Goal: Book appointment/travel/reservation

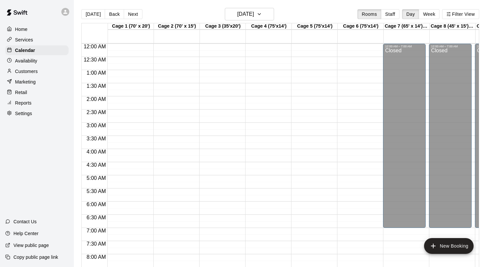
scroll to position [381, 0]
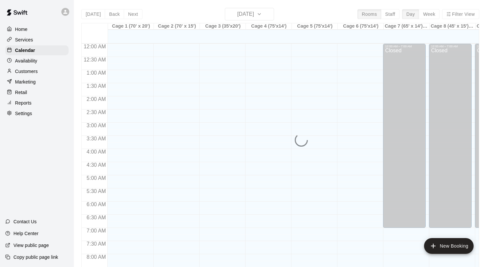
scroll to position [381, 0]
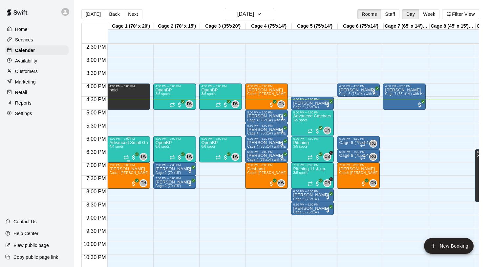
click at [116, 161] on img "edit" at bounding box center [117, 163] width 8 height 8
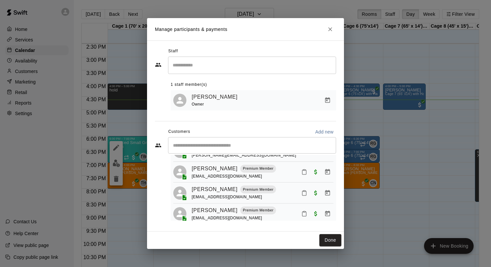
scroll to position [32, 0]
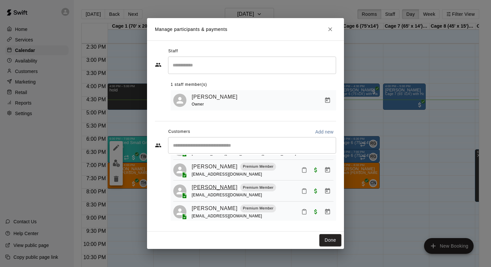
click at [207, 189] on link "[PERSON_NAME]" at bounding box center [215, 187] width 46 height 9
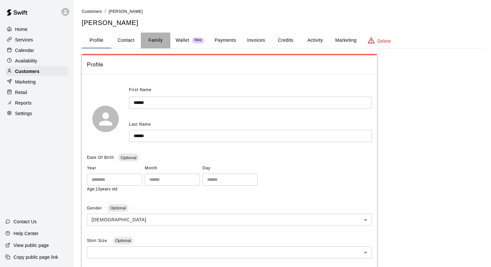
click at [156, 38] on button "Family" at bounding box center [156, 41] width 30 height 16
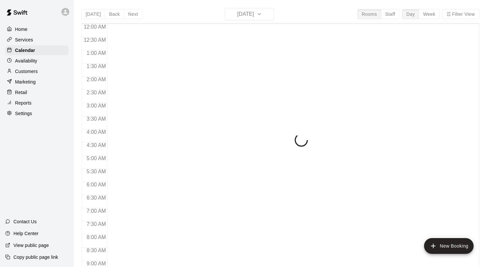
scroll to position [381, 0]
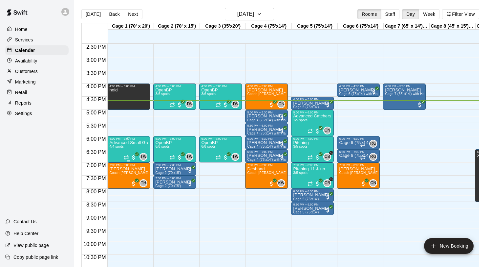
click at [116, 164] on img "edit" at bounding box center [117, 163] width 8 height 8
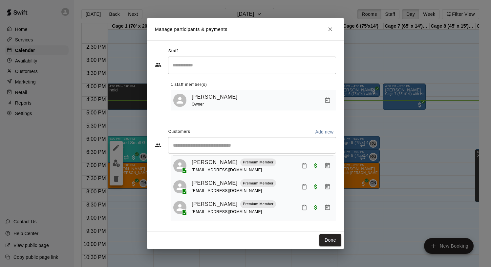
scroll to position [0, 0]
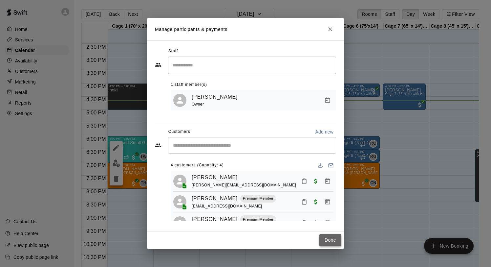
click at [336, 238] on button "Done" at bounding box center [331, 240] width 22 height 12
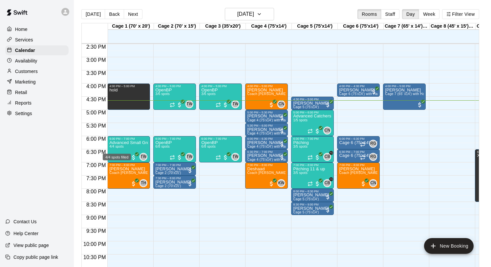
click at [122, 150] on div "4/4 spots filled" at bounding box center [117, 155] width 30 height 12
click at [111, 172] on img "edit" at bounding box center [109, 172] width 8 height 8
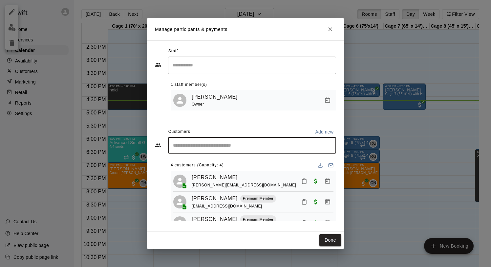
click at [211, 148] on input "Start typing to search customers..." at bounding box center [252, 145] width 162 height 7
type input "*****"
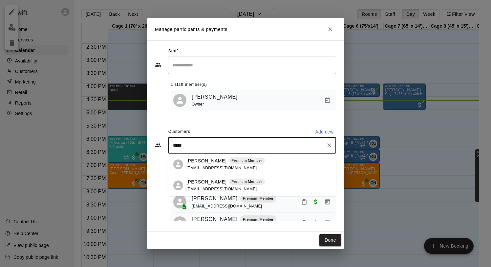
click at [204, 180] on p "[PERSON_NAME]" at bounding box center [207, 181] width 40 height 7
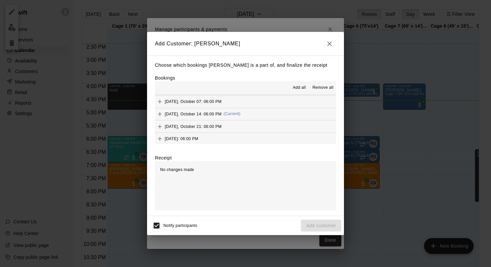
scroll to position [446, 0]
click at [203, 124] on span "[DATE], October 14: 06:00 PM" at bounding box center [193, 124] width 57 height 5
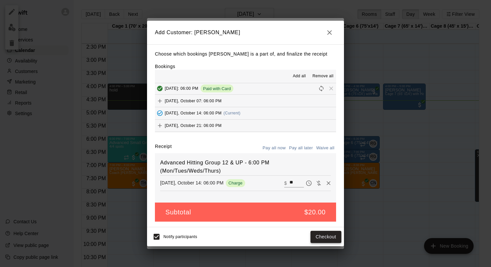
click at [318, 238] on button "Checkout" at bounding box center [326, 237] width 31 height 12
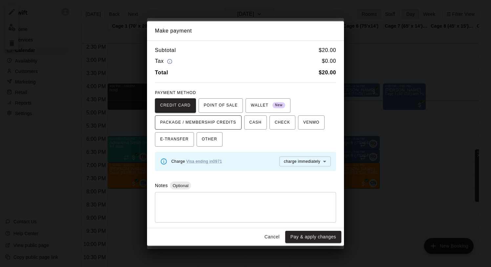
click at [226, 125] on span "PACKAGE / MEMBERSHIP CREDITS" at bounding box center [198, 122] width 76 height 11
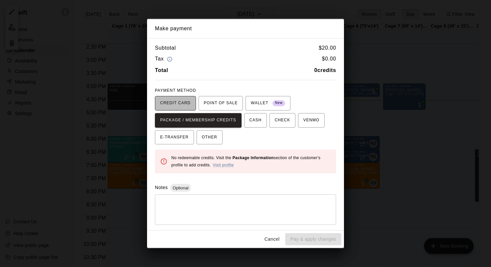
click at [184, 100] on span "CREDIT CARD" at bounding box center [175, 103] width 31 height 11
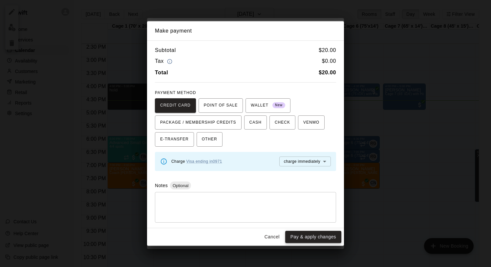
click at [320, 233] on button "Pay & apply changes" at bounding box center [313, 237] width 56 height 12
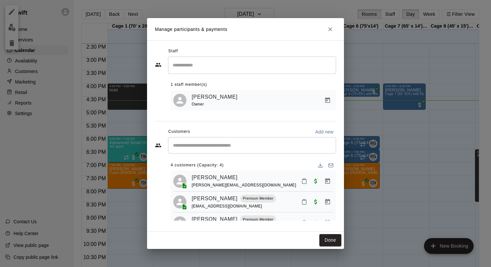
scroll to position [37, 0]
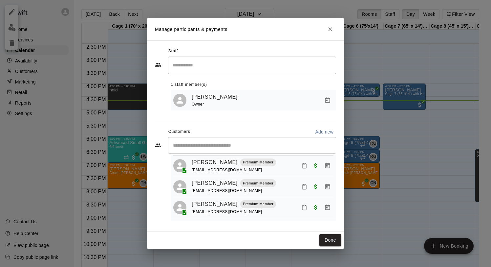
click at [246, 149] on div "​" at bounding box center [252, 145] width 168 height 16
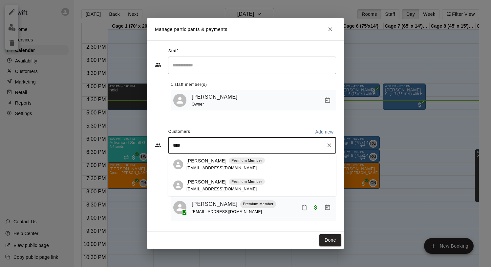
type input "*****"
click at [205, 182] on p "[PERSON_NAME]" at bounding box center [207, 181] width 40 height 7
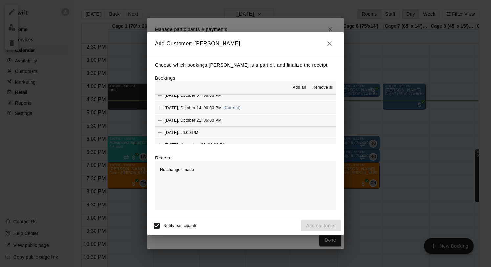
scroll to position [463, 0]
click at [216, 107] on span "[DATE], October 14: 06:00 PM" at bounding box center [193, 107] width 57 height 5
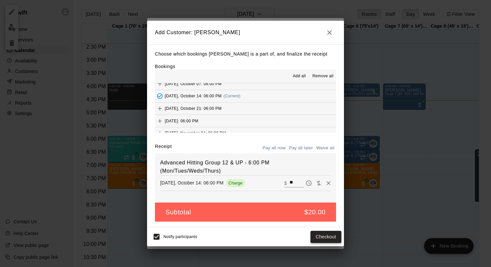
click at [326, 238] on button "Checkout" at bounding box center [326, 237] width 31 height 12
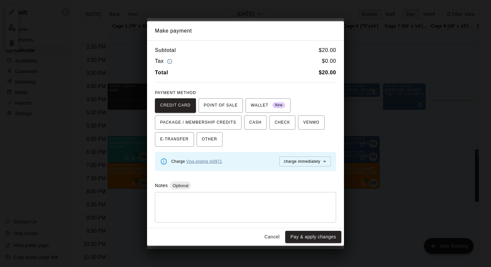
click at [218, 160] on link "Visa ending in 0971" at bounding box center [205, 161] width 36 height 5
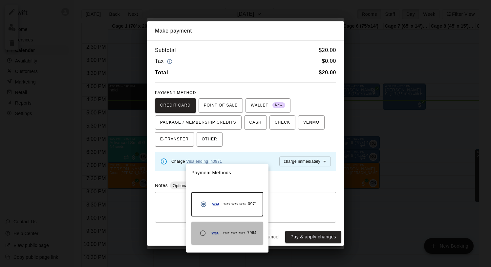
click at [237, 232] on span "**** **** ****" at bounding box center [234, 234] width 22 height 7
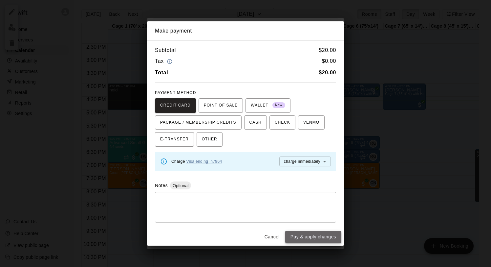
click at [314, 237] on button "Pay & apply changes" at bounding box center [313, 237] width 56 height 12
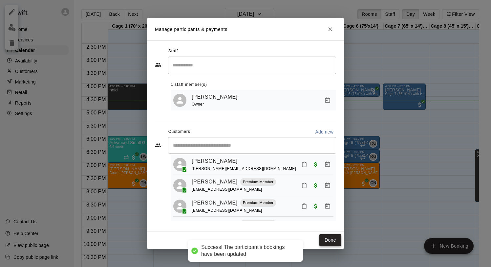
click at [333, 239] on button "Done" at bounding box center [331, 240] width 22 height 12
